Goal: Task Accomplishment & Management: Complete application form

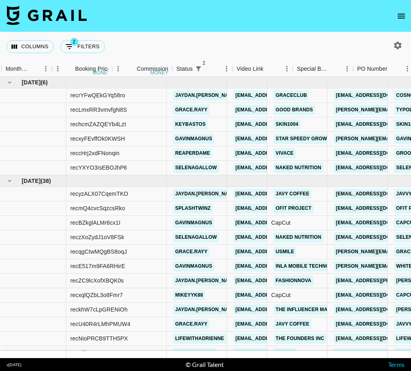
scroll to position [0, 496]
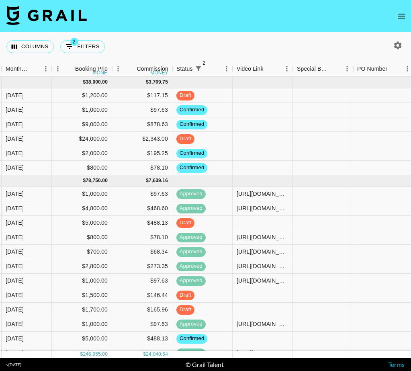
click at [395, 45] on icon "button" at bounding box center [398, 45] width 8 height 8
select select "[DATE]"
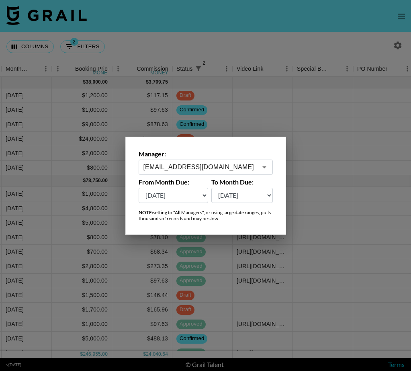
click at [211, 165] on input "[EMAIL_ADDRESS][DOMAIN_NAME]" at bounding box center [200, 166] width 114 height 9
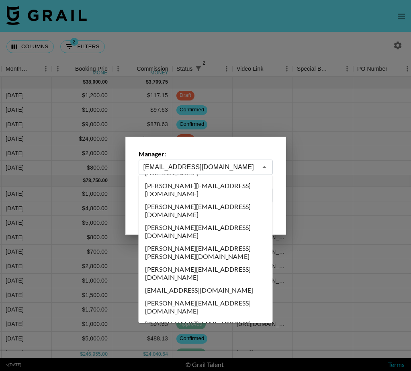
scroll to position [0, 0]
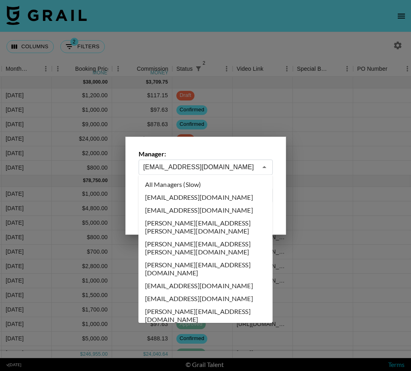
click at [204, 187] on li "All Managers (Slow)" at bounding box center [205, 184] width 134 height 13
type input "All Managers (Slow)"
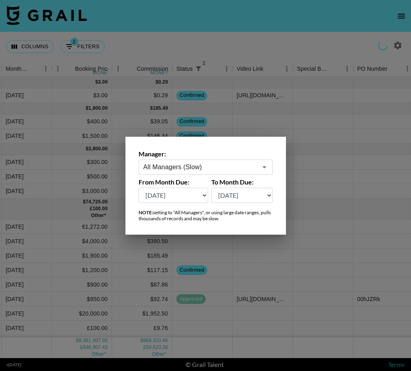
click at [217, 34] on div at bounding box center [205, 185] width 411 height 371
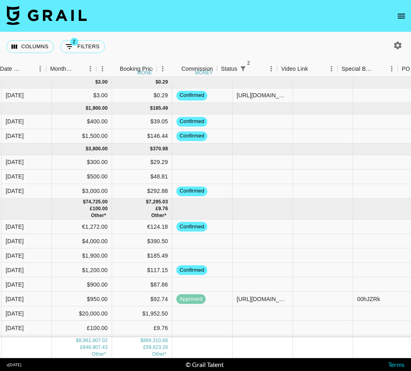
scroll to position [0, 389]
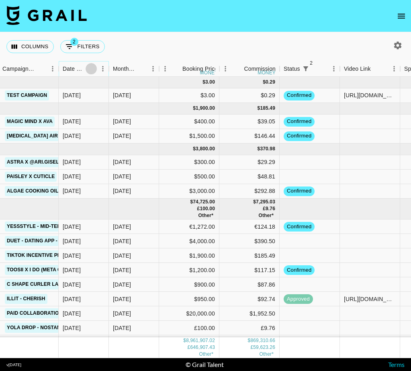
click at [90, 67] on icon "Sort" at bounding box center [91, 68] width 5 height 5
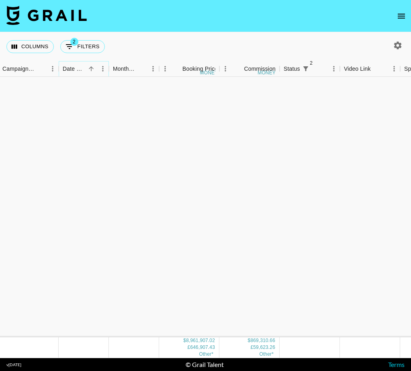
scroll to position [1091, 389]
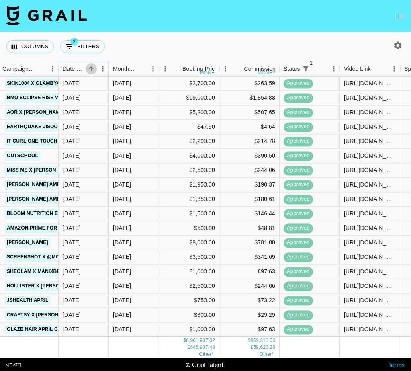
click at [90, 67] on icon "Sort" at bounding box center [91, 68] width 7 height 7
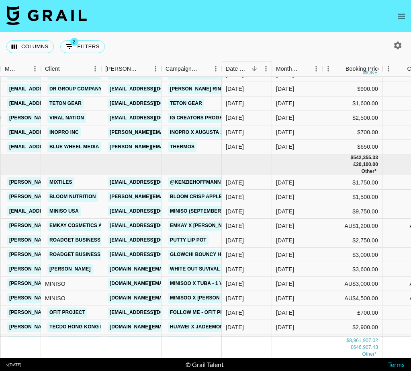
scroll to position [97265, 219]
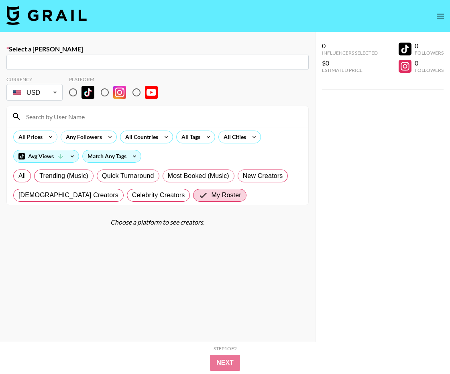
click at [65, 19] on img at bounding box center [46, 15] width 80 height 19
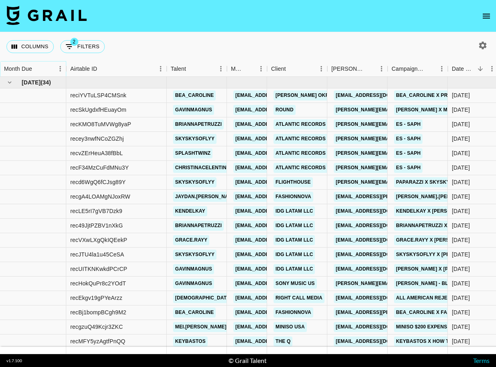
click at [40, 67] on icon "Sort" at bounding box center [37, 68] width 7 height 7
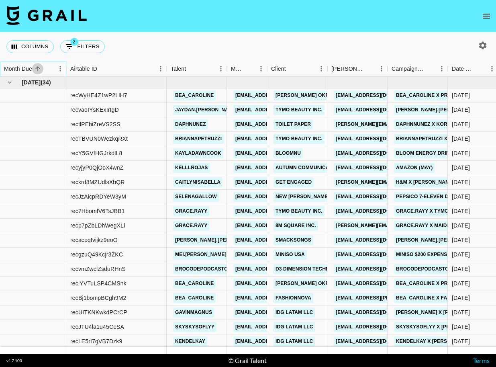
click at [40, 67] on icon "Sort" at bounding box center [37, 68] width 7 height 7
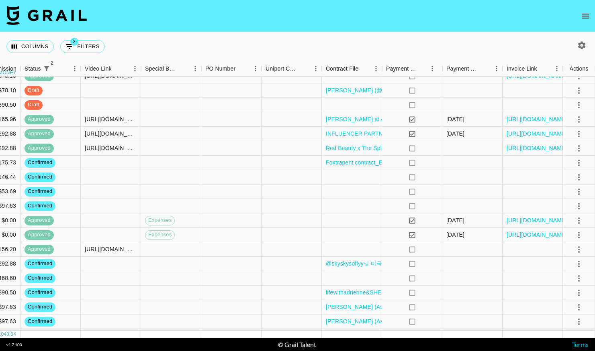
scroll to position [277, 647]
click at [450, 45] on icon "button" at bounding box center [581, 46] width 10 height 10
select select "[DATE]"
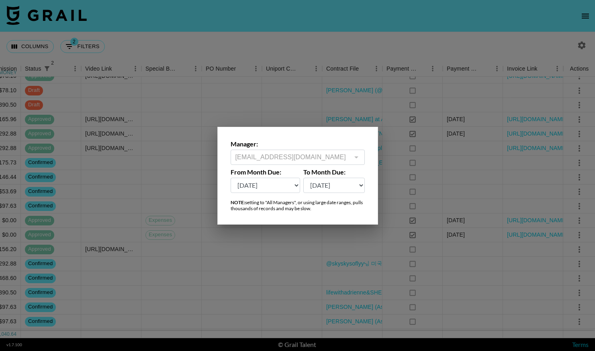
click at [334, 24] on div at bounding box center [297, 175] width 595 height 351
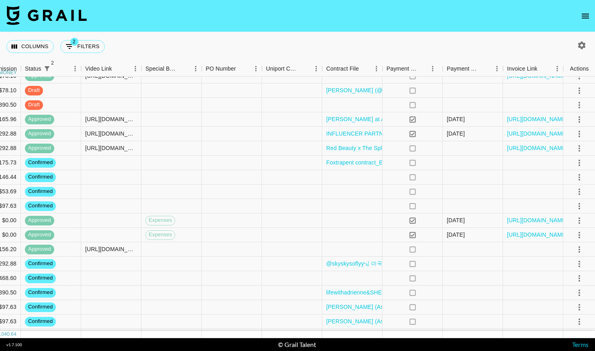
click at [450, 45] on icon "button" at bounding box center [581, 46] width 10 height 10
select select "[DATE]"
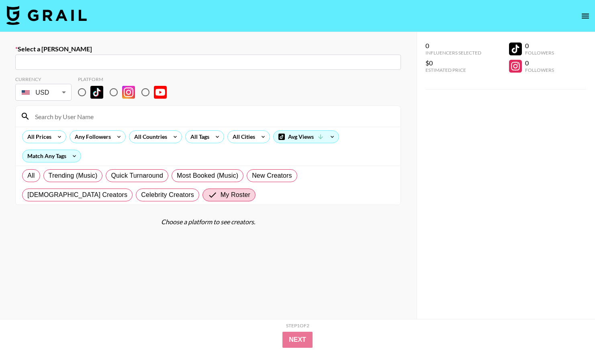
click at [41, 17] on img at bounding box center [46, 15] width 80 height 19
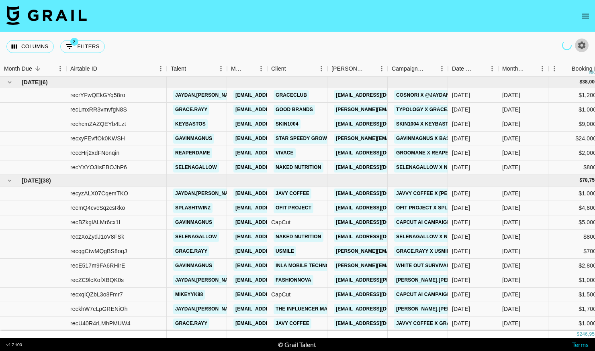
click at [580, 47] on icon "button" at bounding box center [582, 45] width 8 height 8
select select "[DATE]"
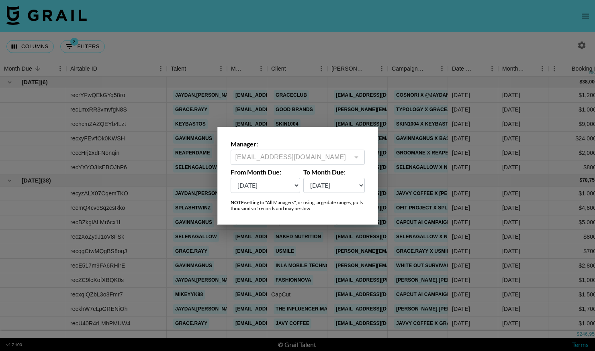
click at [153, 37] on div at bounding box center [297, 175] width 595 height 351
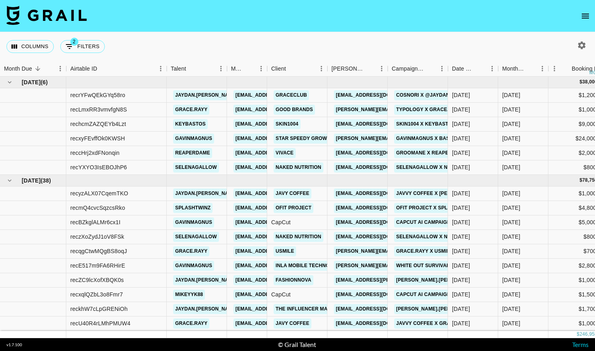
click at [578, 47] on icon "button" at bounding box center [582, 45] width 8 height 8
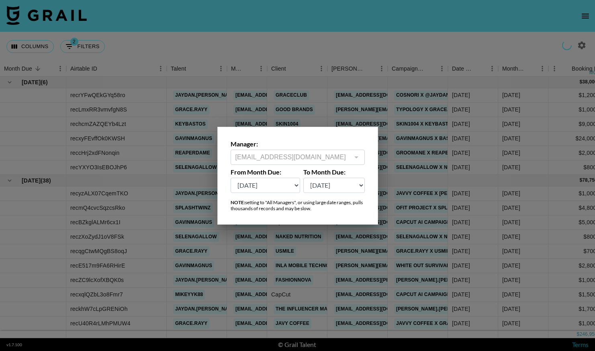
drag, startPoint x: 314, startPoint y: 149, endPoint x: 313, endPoint y: 156, distance: 7.7
click at [314, 151] on div "Manager: maxelk@grail-talent.com ​" at bounding box center [297, 152] width 134 height 25
click at [307, 147] on label "Manager:" at bounding box center [297, 144] width 134 height 8
click at [280, 183] on select "Aug '26 Jul '26 Jun '26 May '26 Apr '26 Mar '26 Feb '26 Jan '26 Dec '25 Nov '25…" at bounding box center [265, 185] width 70 height 15
select select "[DATE]"
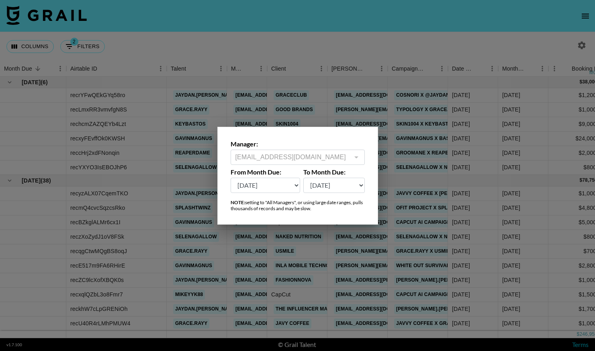
click at [230, 178] on select "Aug '26 Jul '26 Jun '26 May '26 Apr '26 Mar '26 Feb '26 Jan '26 Dec '25 Nov '25…" at bounding box center [265, 185] width 70 height 15
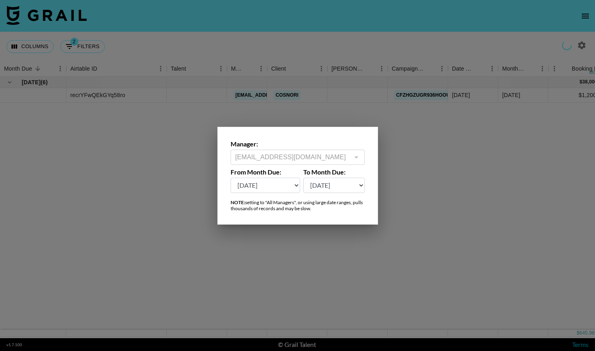
click at [326, 187] on select "Aug '26 Jul '26 Jun '26 May '26 Apr '26 Mar '26 Feb '26 Jan '26 Dec '25 Nov '25…" at bounding box center [333, 185] width 61 height 15
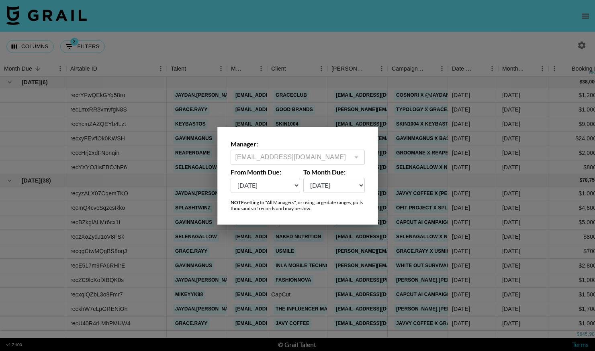
select select "[DATE]"
click at [303, 178] on select "Aug '26 Jul '26 Jun '26 May '26 Apr '26 Mar '26 Feb '26 Jan '26 Dec '25 Nov '25…" at bounding box center [333, 185] width 61 height 15
click at [328, 295] on div at bounding box center [297, 175] width 595 height 351
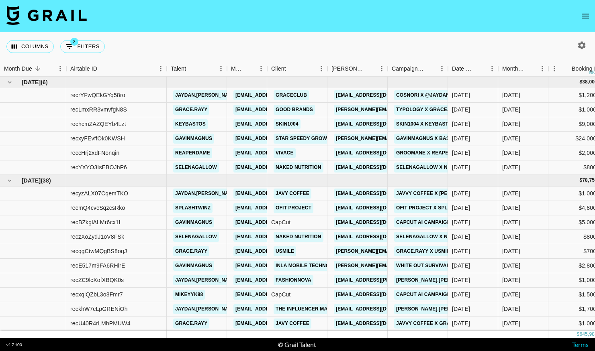
click at [583, 45] on icon "button" at bounding box center [582, 45] width 8 height 8
select select "[DATE]"
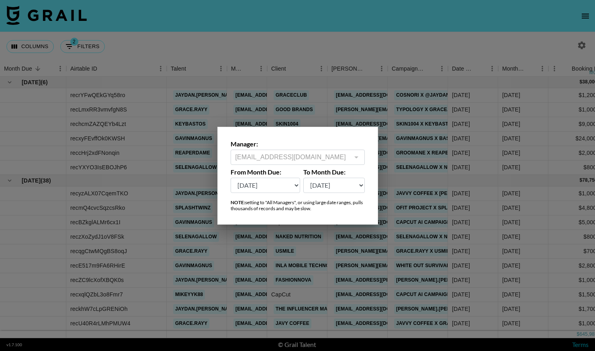
click at [283, 148] on label "Manager:" at bounding box center [297, 144] width 134 height 8
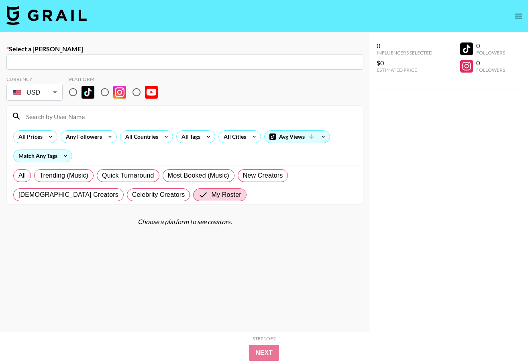
click at [51, 23] on img at bounding box center [46, 15] width 80 height 19
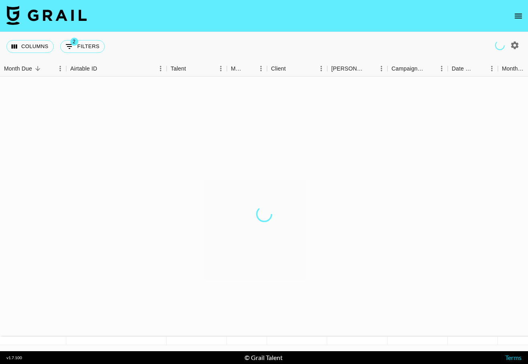
click at [60, 17] on img at bounding box center [46, 15] width 80 height 19
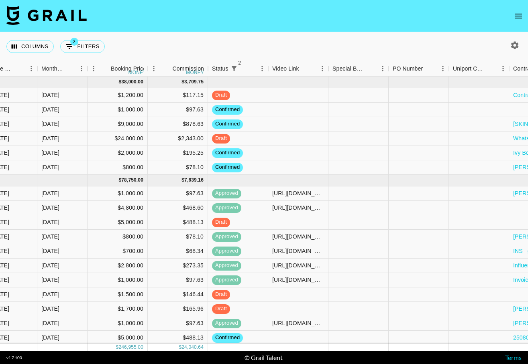
scroll to position [63, 460]
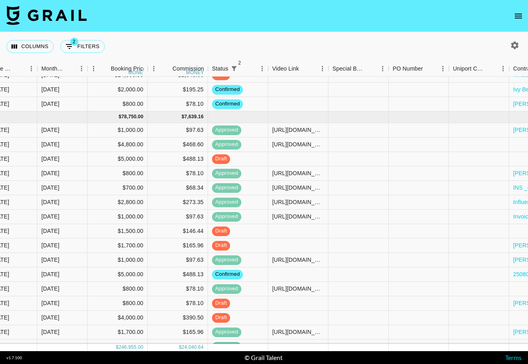
click at [516, 45] on icon "button" at bounding box center [515, 45] width 8 height 8
select select "[DATE]"
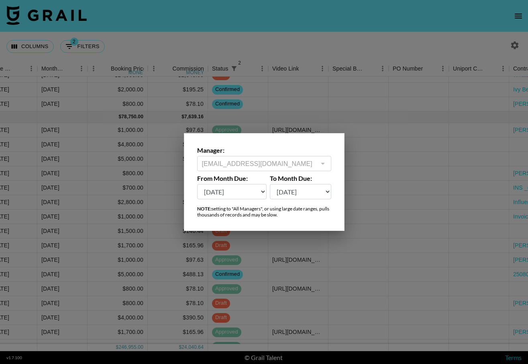
click at [277, 157] on div "maxelk@grail-talent.com ​" at bounding box center [264, 163] width 134 height 15
click at [271, 169] on div "maxelk@grail-talent.com ​" at bounding box center [264, 163] width 134 height 15
click at [320, 160] on div at bounding box center [322, 163] width 10 height 11
click at [325, 167] on div at bounding box center [322, 163] width 10 height 11
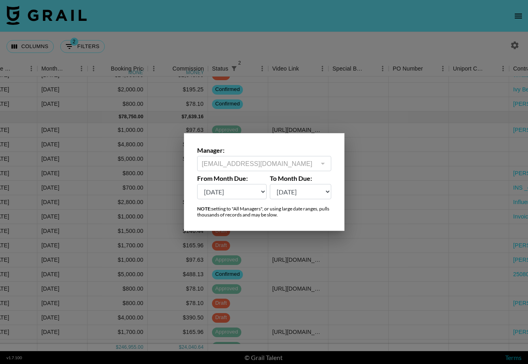
click at [325, 167] on div at bounding box center [322, 163] width 10 height 11
click at [310, 45] on div at bounding box center [264, 182] width 528 height 364
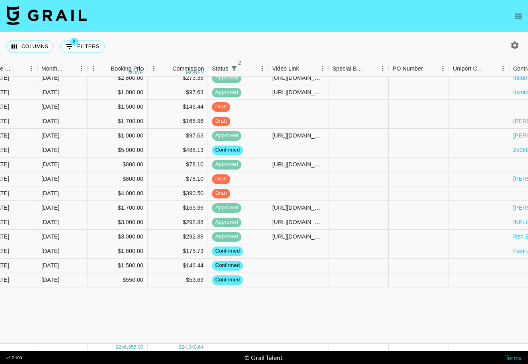
scroll to position [55, 460]
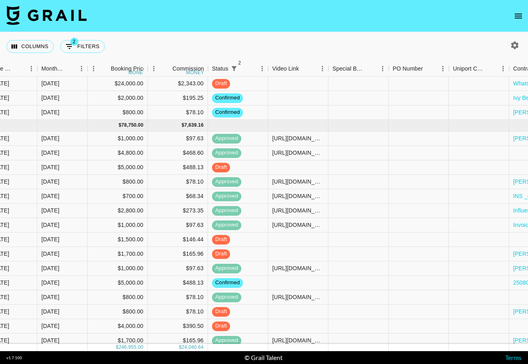
click at [510, 48] on icon "button" at bounding box center [515, 46] width 10 height 10
select select "[DATE]"
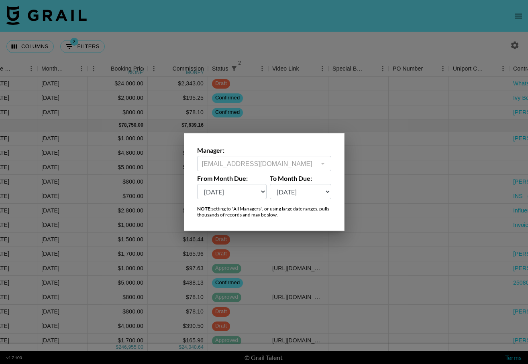
click at [281, 43] on div at bounding box center [264, 182] width 528 height 364
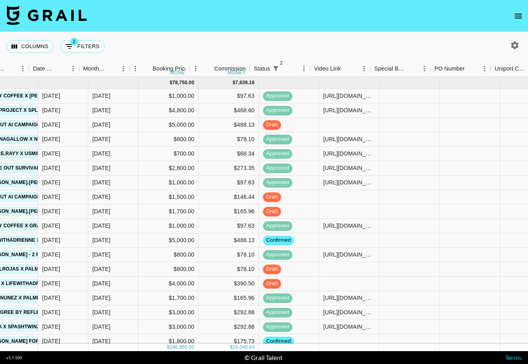
scroll to position [98, 397]
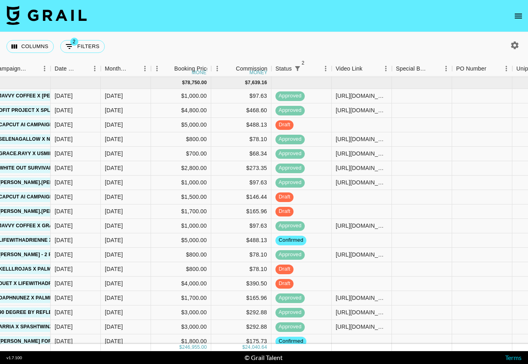
click at [509, 47] on button "button" at bounding box center [515, 46] width 14 height 14
select select "[DATE]"
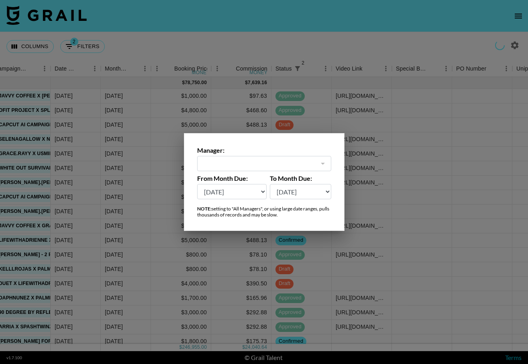
type input "[EMAIL_ADDRESS][DOMAIN_NAME]"
click at [513, 46] on div at bounding box center [264, 182] width 528 height 364
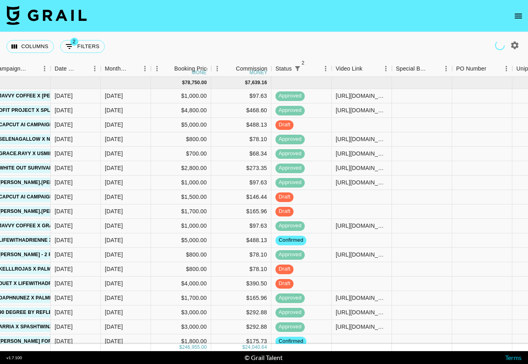
click at [513, 46] on icon "button" at bounding box center [515, 45] width 8 height 8
select select "[DATE]"
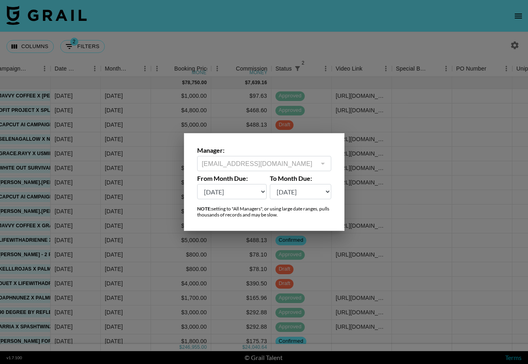
click at [235, 24] on div at bounding box center [264, 182] width 528 height 364
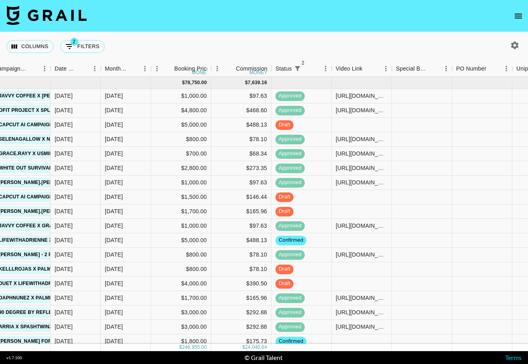
click at [512, 52] on div "Columns 2 Filters + Booking" at bounding box center [264, 46] width 528 height 29
click at [512, 48] on icon "button" at bounding box center [515, 46] width 10 height 10
select select "[DATE]"
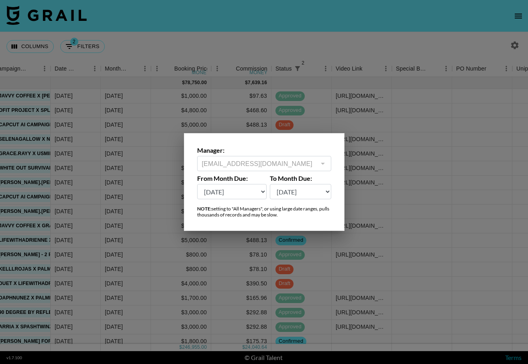
drag, startPoint x: 267, startPoint y: 173, endPoint x: 260, endPoint y: 164, distance: 11.2
click at [266, 171] on div "Manager: [EMAIL_ADDRESS][DOMAIN_NAME] ​ From Month Due: [DATE] [DATE] '[DATE] M…" at bounding box center [264, 182] width 161 height 98
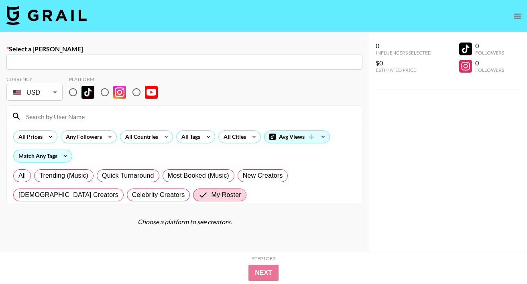
click at [73, 9] on img at bounding box center [46, 15] width 80 height 19
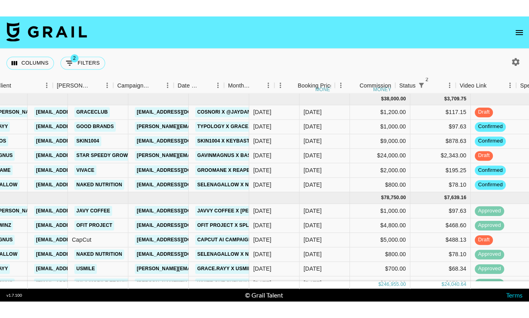
scroll to position [0, 275]
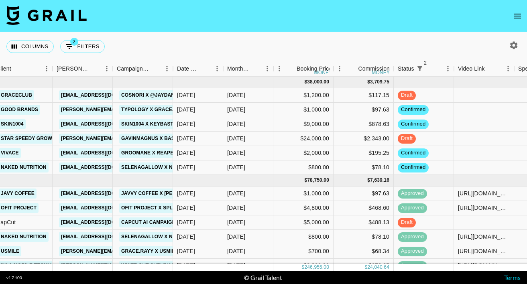
click at [400, 44] on icon "button" at bounding box center [514, 46] width 10 height 10
select select "[DATE]"
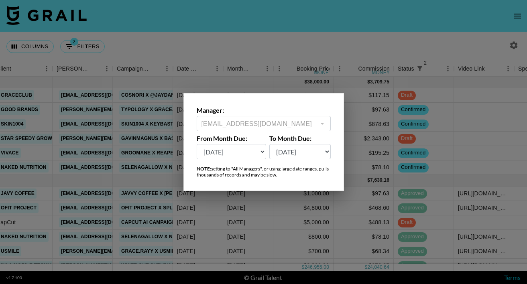
click at [298, 124] on div "Manager: [EMAIL_ADDRESS][DOMAIN_NAME] ​" at bounding box center [264, 118] width 134 height 25
click at [339, 17] on div at bounding box center [263, 142] width 527 height 284
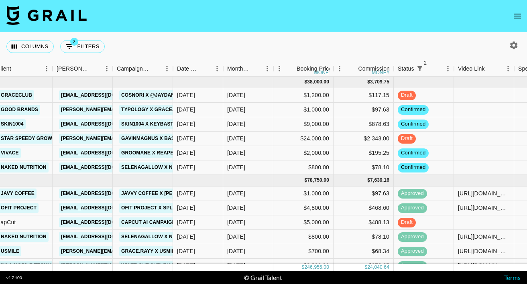
click at [400, 47] on icon "button" at bounding box center [514, 46] width 10 height 10
select select "[DATE]"
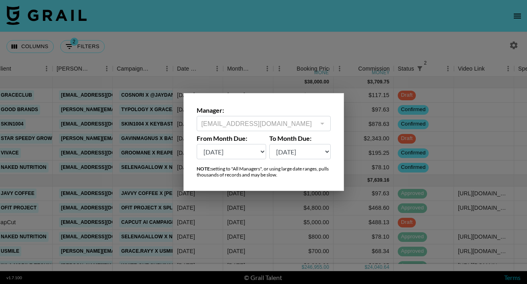
click at [337, 28] on div at bounding box center [263, 142] width 527 height 284
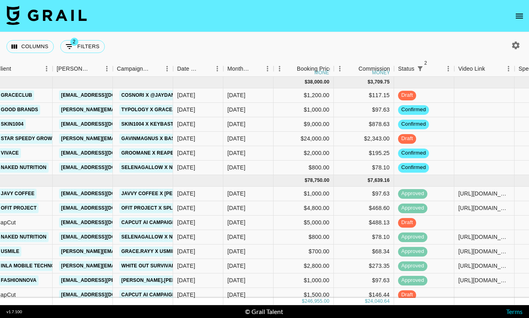
click at [34, 14] on img at bounding box center [46, 15] width 80 height 19
